Goal: Book appointment/travel/reservation

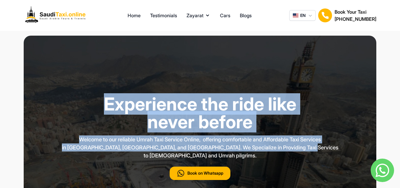
drag, startPoint x: 121, startPoint y: 101, endPoint x: 317, endPoint y: 149, distance: 202.3
click at [317, 149] on div "Experience the ride like never before Welcome to our reliable Umrah Taxi Servic…" at bounding box center [200, 148] width 310 height 203
click at [317, 149] on p "Welcome to our reliable Umrah Taxi Service Online, offering comfortable and Aff…" at bounding box center [200, 147] width 296 height 24
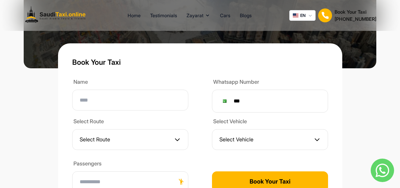
scroll to position [186, 0]
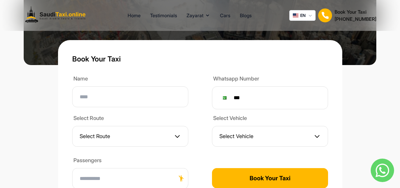
click at [114, 90] on input at bounding box center [130, 96] width 116 height 21
click at [265, 96] on div "Phone ***" at bounding box center [270, 97] width 116 height 23
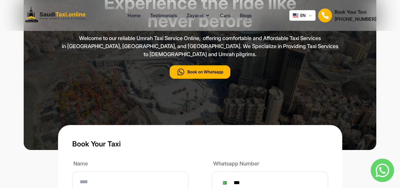
scroll to position [99, 0]
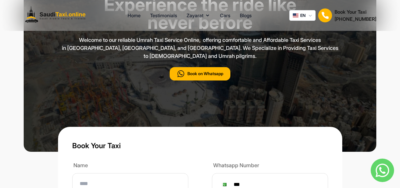
click at [211, 67] on button "Book on Whatsapp" at bounding box center [200, 73] width 61 height 13
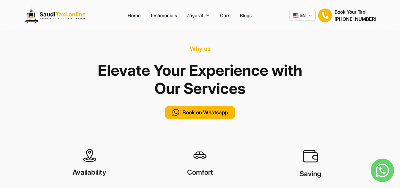
scroll to position [392, 0]
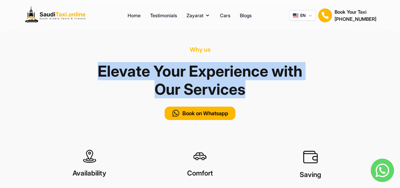
drag, startPoint x: 114, startPoint y: 60, endPoint x: 271, endPoint y: 84, distance: 158.5
click at [271, 84] on h1 "Elevate Your Experience with Our Services" at bounding box center [200, 79] width 207 height 43
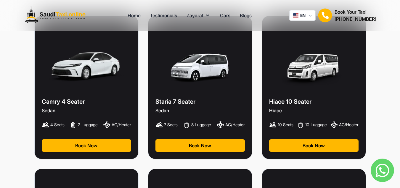
scroll to position [1028, 0]
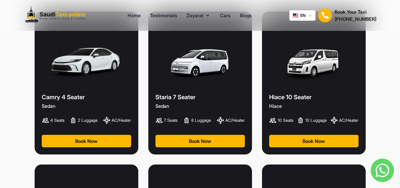
click at [198, 135] on button "Book Now" at bounding box center [200, 140] width 89 height 12
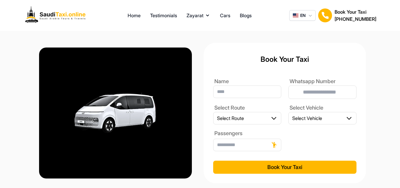
type input "***"
